Goal: Entertainment & Leisure: Consume media (video, audio)

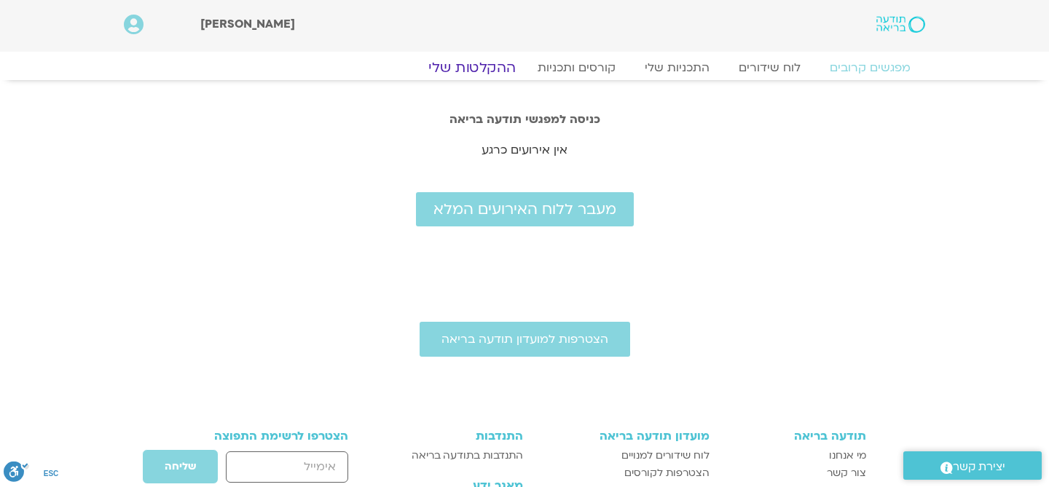
click at [457, 62] on link "ההקלטות שלי" at bounding box center [472, 67] width 122 height 17
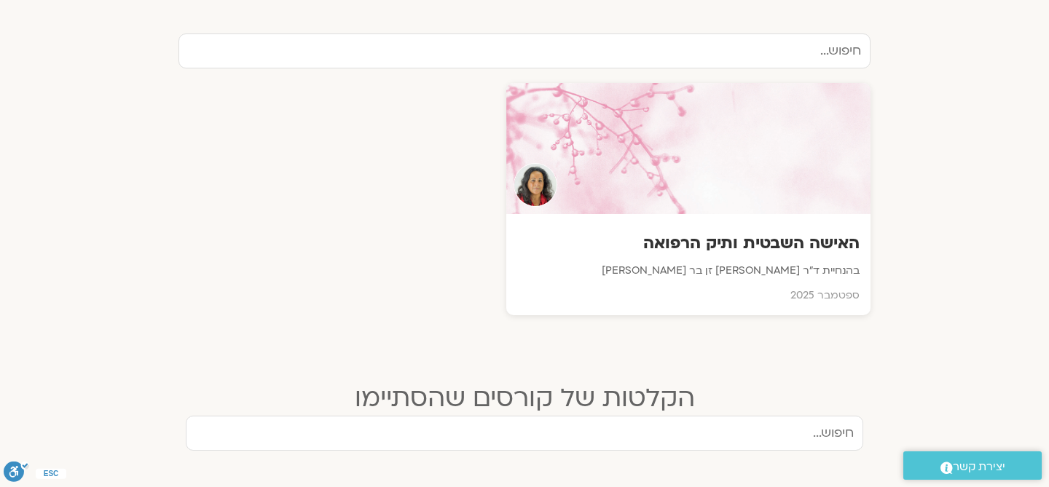
scroll to position [500, 0]
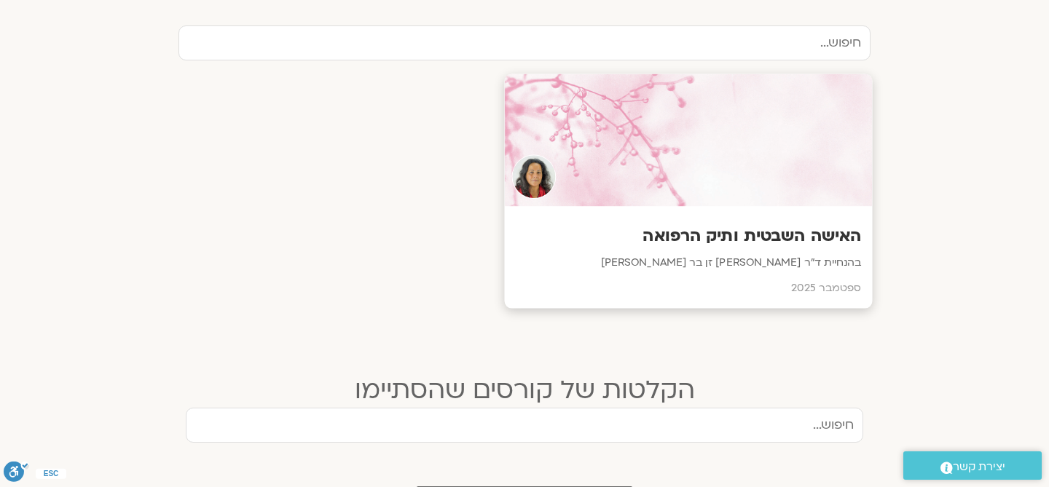
click at [616, 242] on h3 "האישה השבטית ותיק הרפואה" at bounding box center [689, 236] width 346 height 23
